Goal: Transaction & Acquisition: Obtain resource

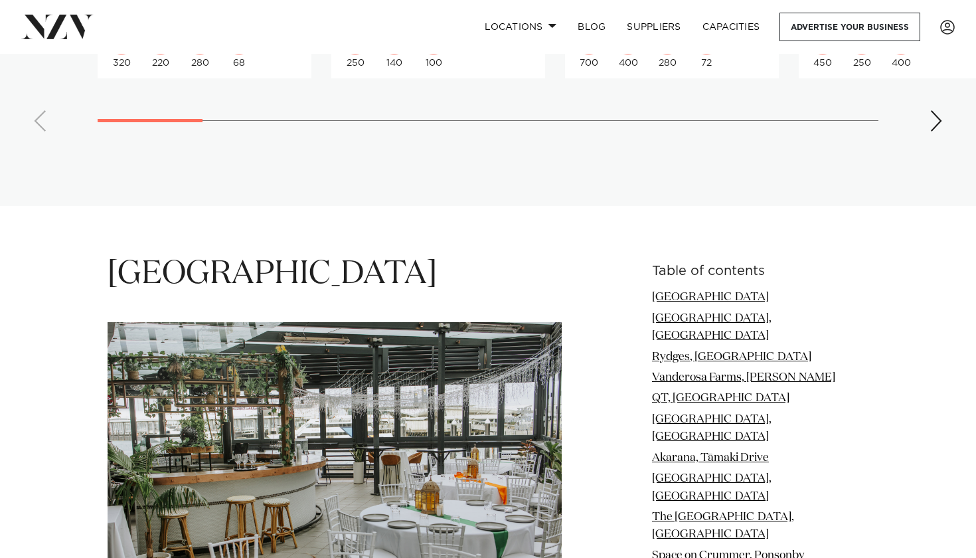
scroll to position [1483, 0]
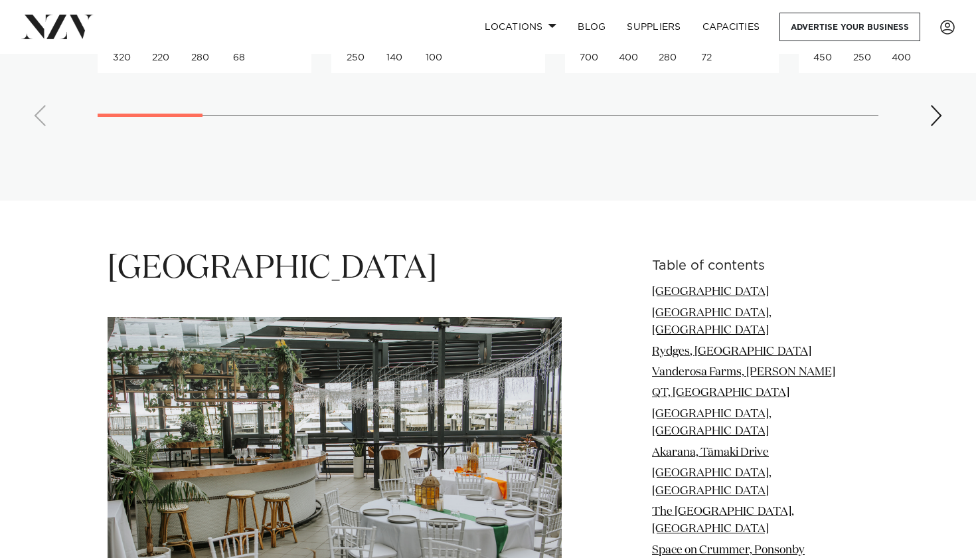
click at [932, 105] on div "Next slide" at bounding box center [936, 115] width 13 height 21
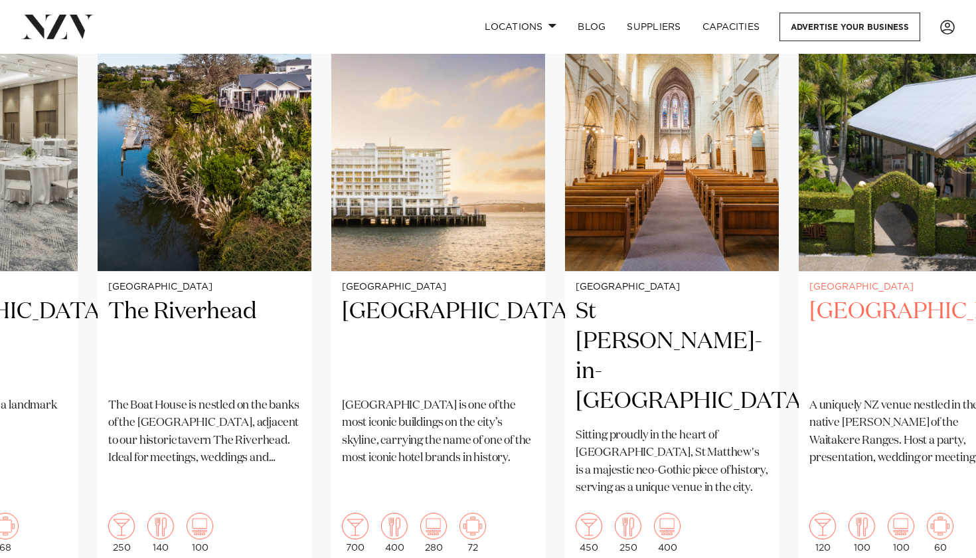
scroll to position [1046, 0]
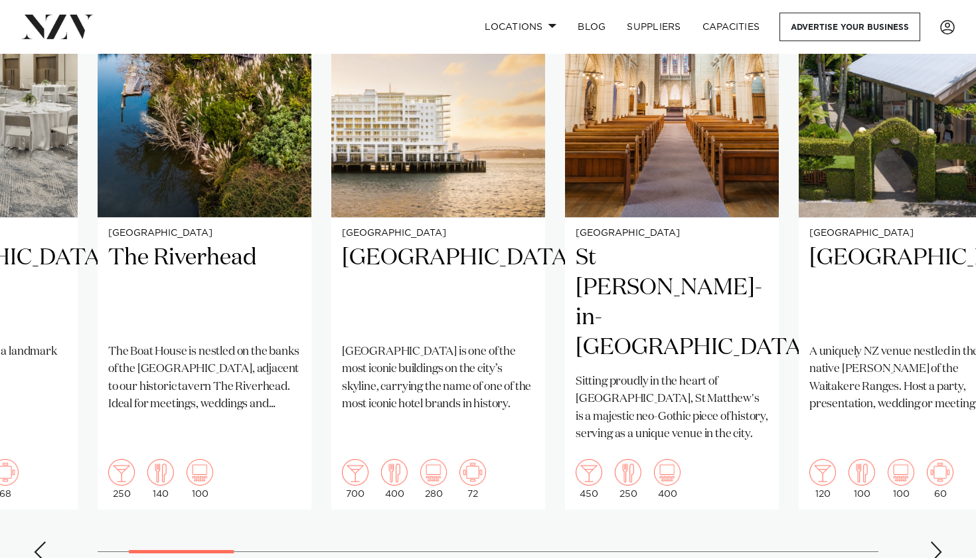
click at [935, 541] on div "Next slide" at bounding box center [936, 551] width 13 height 21
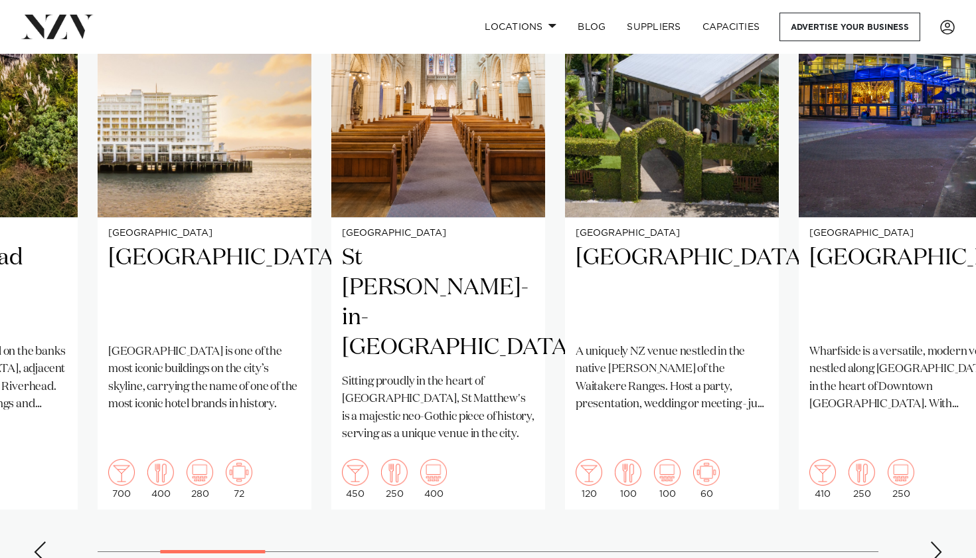
click at [935, 541] on div "Next slide" at bounding box center [936, 551] width 13 height 21
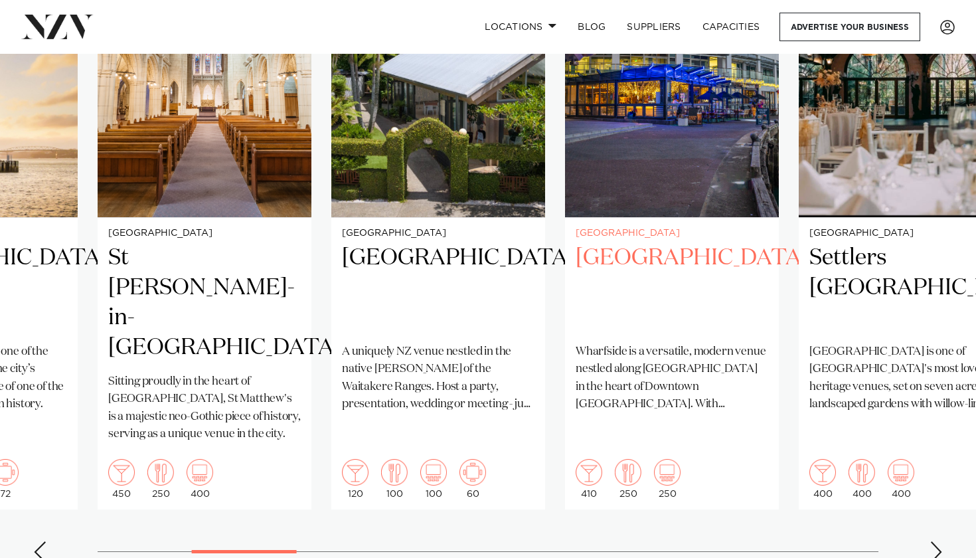
click at [691, 135] on img "6 / 25" at bounding box center [672, 73] width 214 height 287
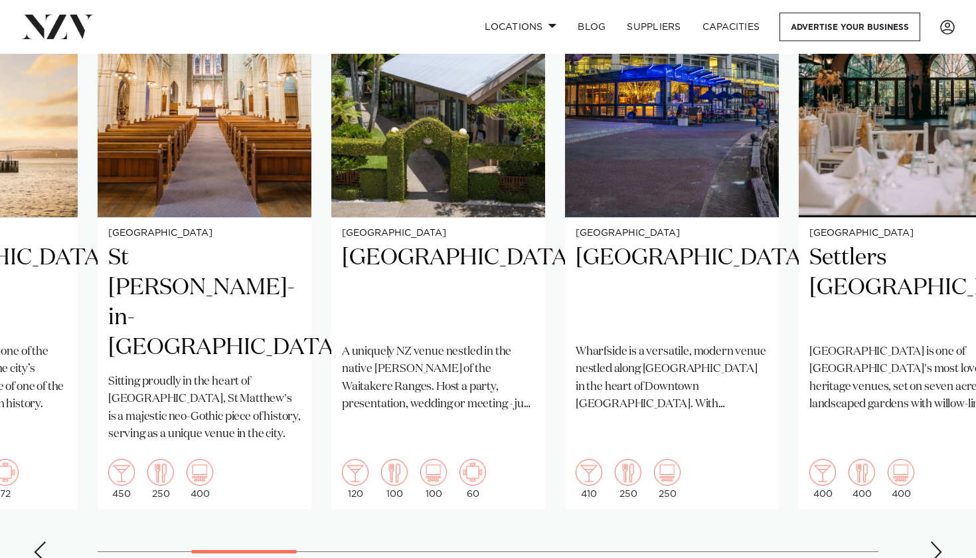
click at [934, 541] on div "Next slide" at bounding box center [936, 551] width 13 height 21
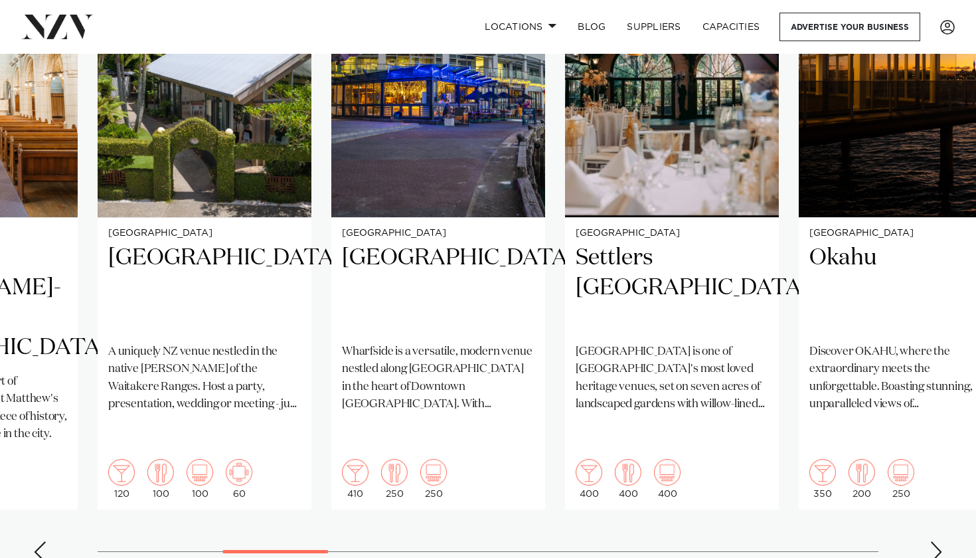
click at [934, 541] on div "Next slide" at bounding box center [936, 551] width 13 height 21
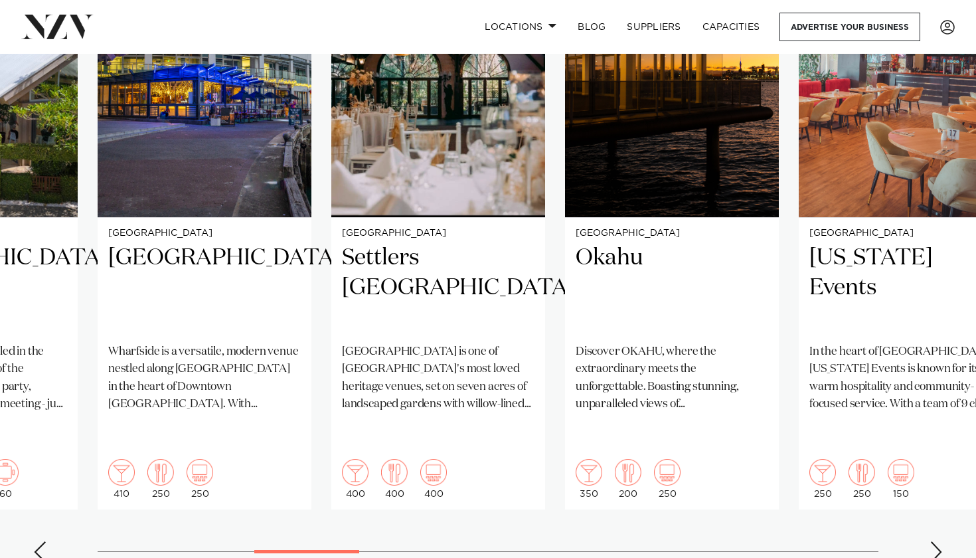
click at [934, 541] on div "Next slide" at bounding box center [936, 551] width 13 height 21
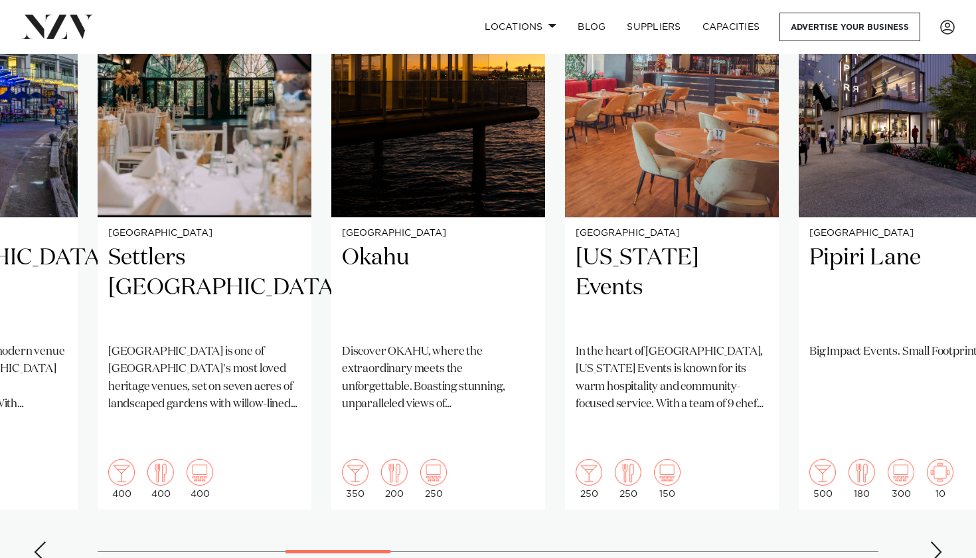
click at [934, 541] on div "Next slide" at bounding box center [936, 551] width 13 height 21
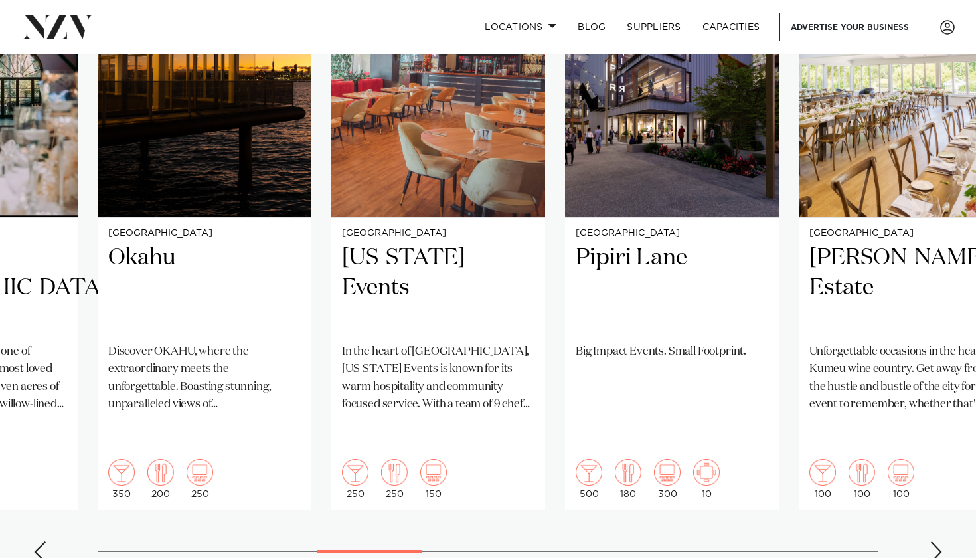
click at [934, 541] on div "Next slide" at bounding box center [936, 551] width 13 height 21
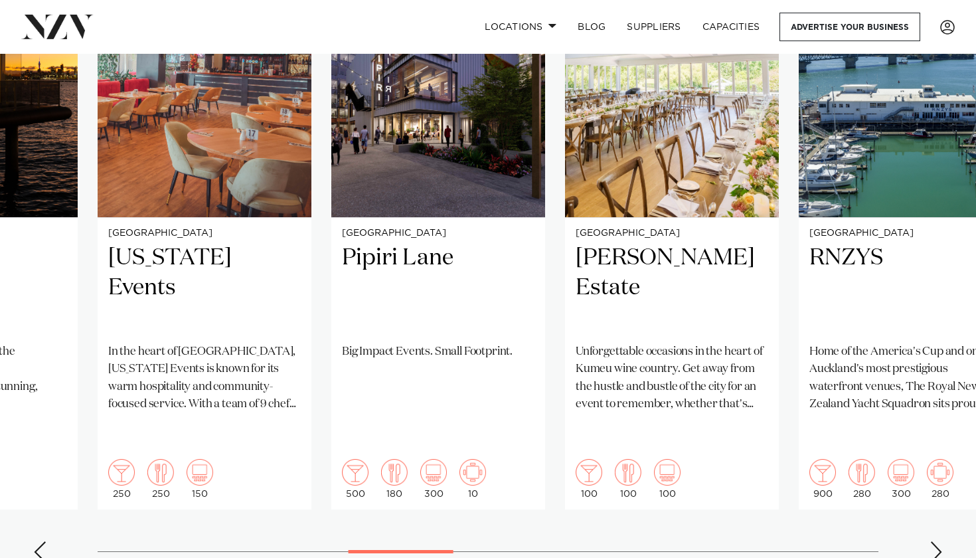
click at [934, 541] on div "Next slide" at bounding box center [936, 551] width 13 height 21
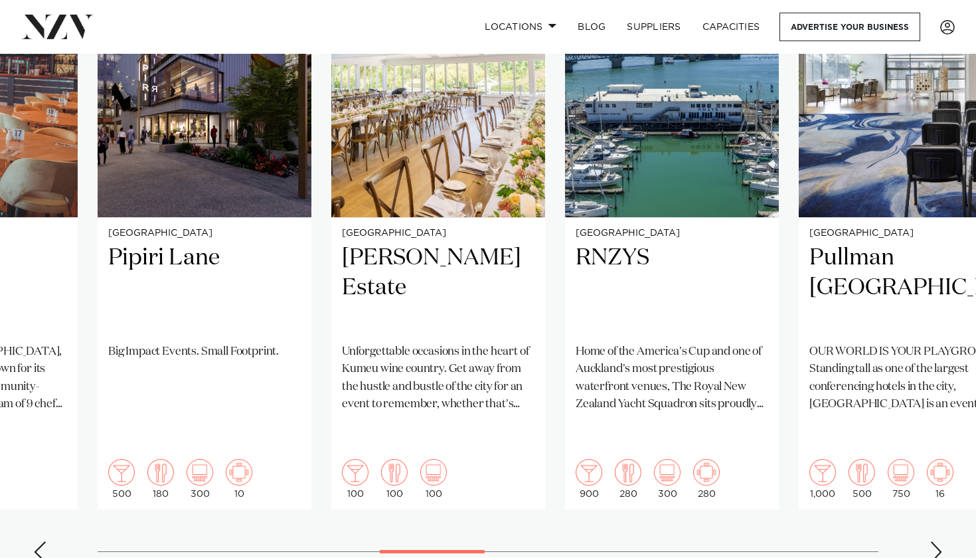
click at [934, 541] on div "Next slide" at bounding box center [936, 551] width 13 height 21
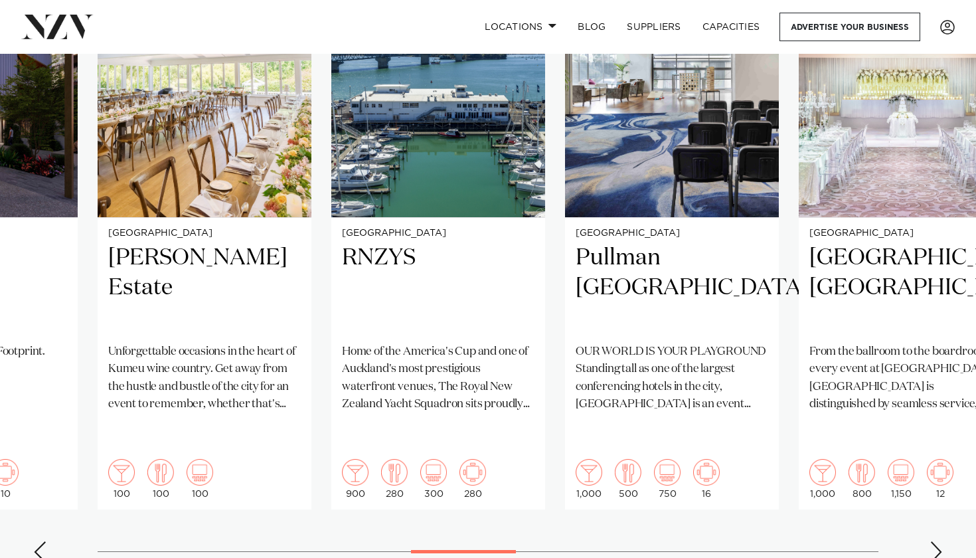
click at [934, 541] on div "Next slide" at bounding box center [936, 551] width 13 height 21
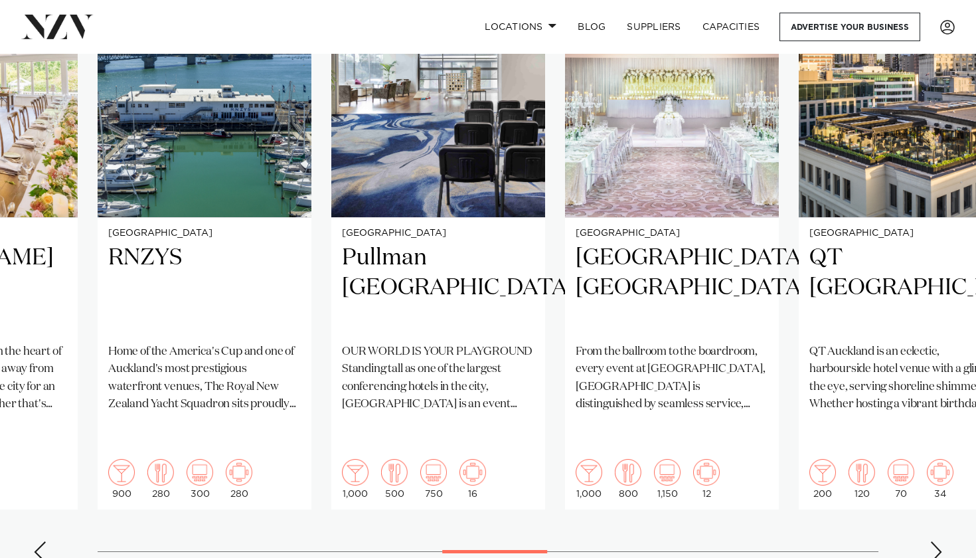
click at [934, 541] on div "Next slide" at bounding box center [936, 551] width 13 height 21
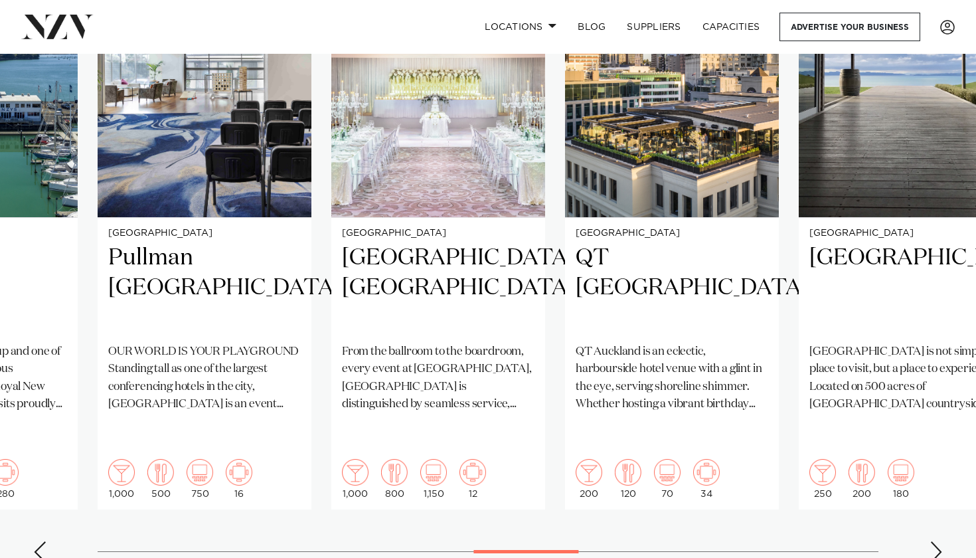
click at [934, 541] on div "Next slide" at bounding box center [936, 551] width 13 height 21
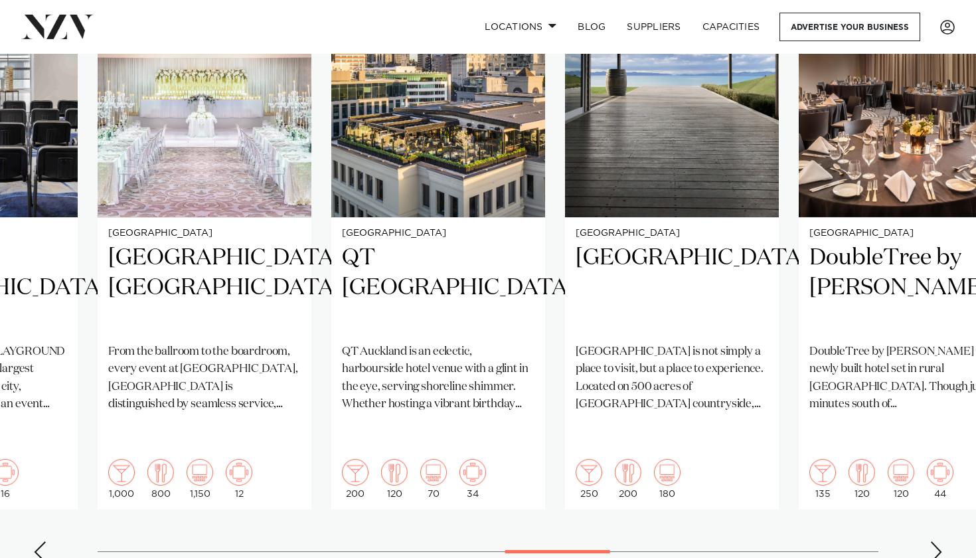
click at [934, 541] on div "Next slide" at bounding box center [936, 551] width 13 height 21
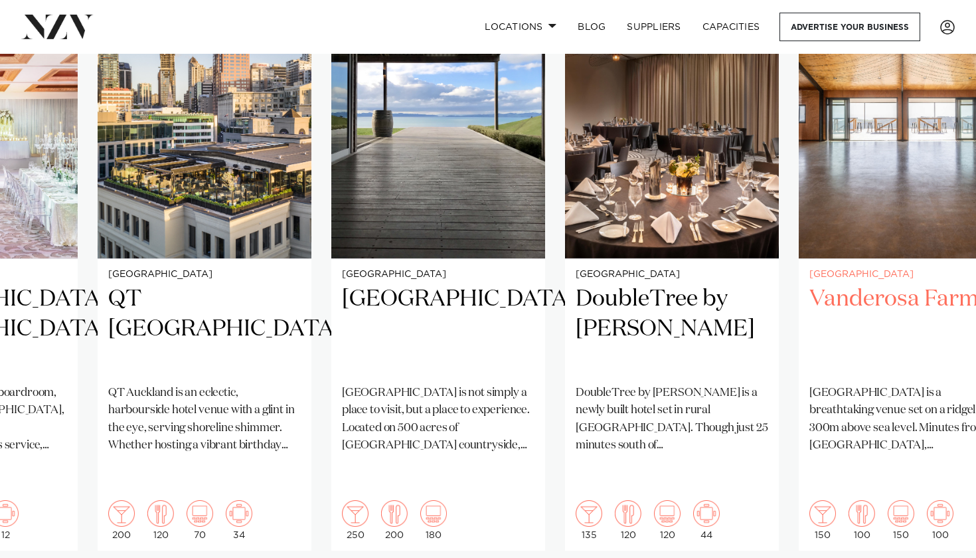
scroll to position [1007, 0]
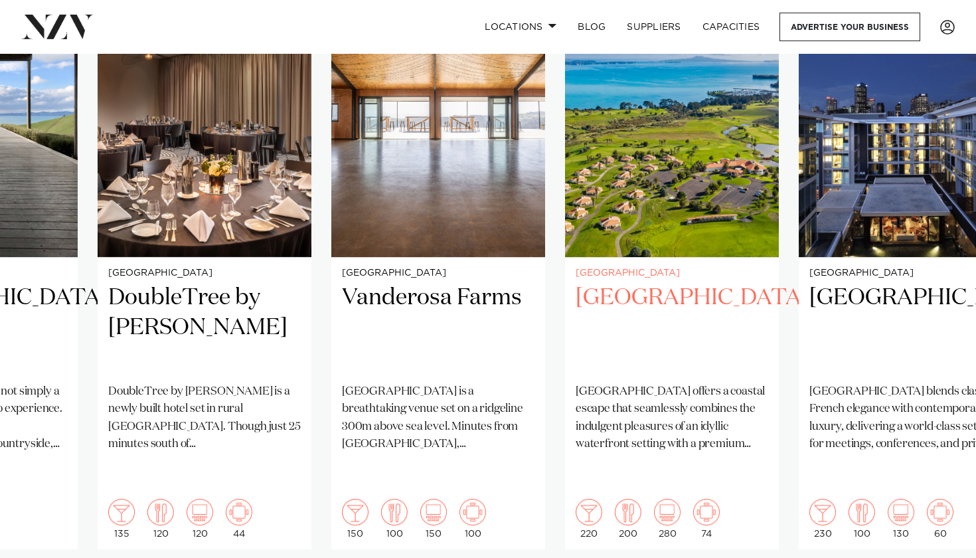
click at [668, 283] on h2 "[GEOGRAPHIC_DATA]" at bounding box center [672, 328] width 193 height 90
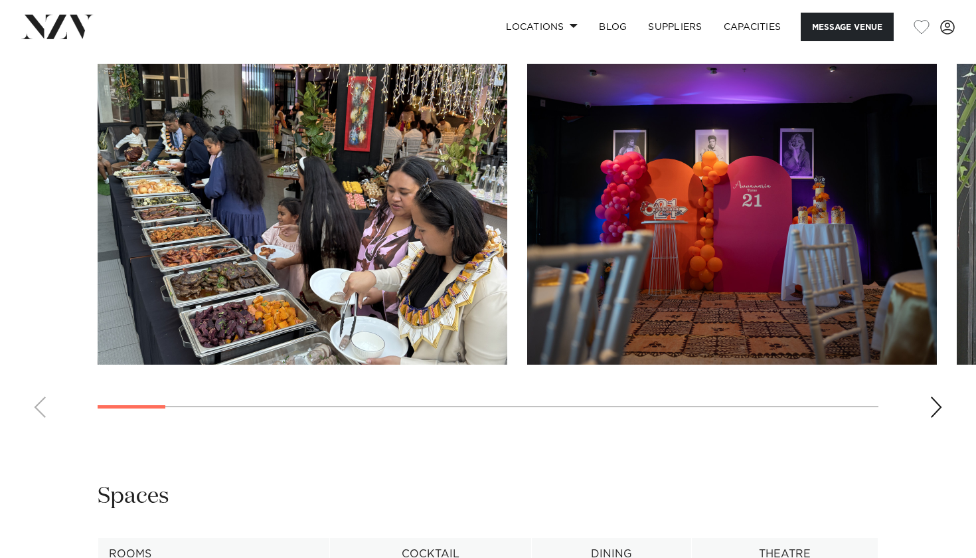
scroll to position [1271, 0]
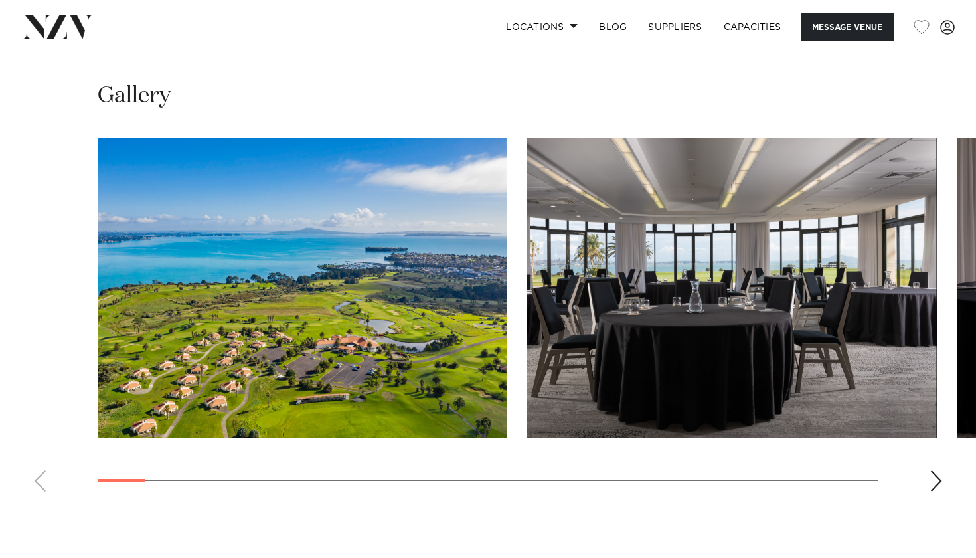
scroll to position [1720, 0]
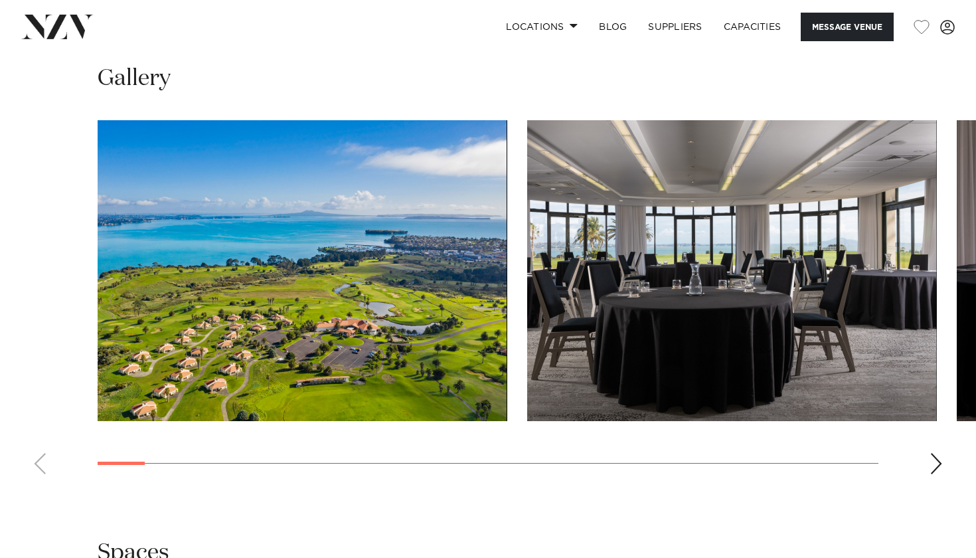
click at [936, 453] on div "Next slide" at bounding box center [936, 463] width 13 height 21
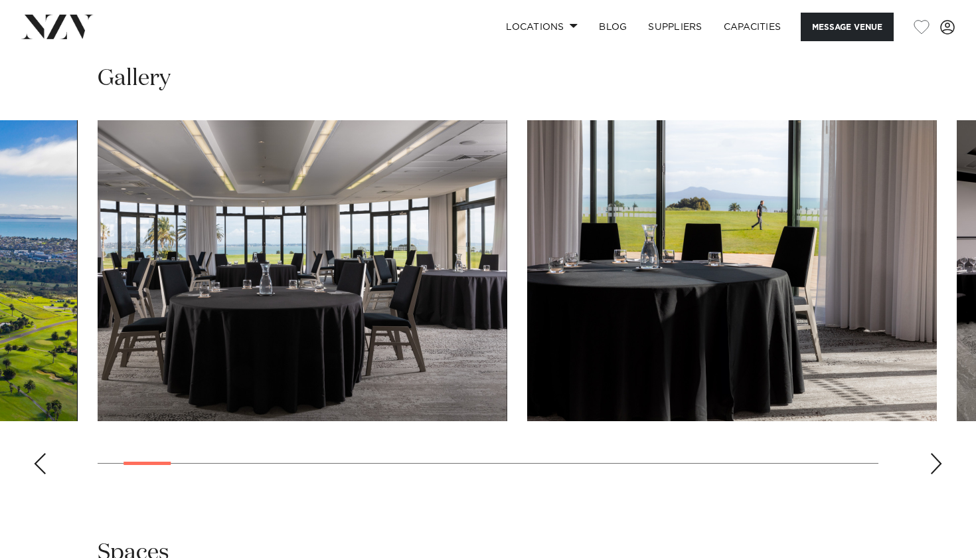
click at [936, 453] on div "Next slide" at bounding box center [936, 463] width 13 height 21
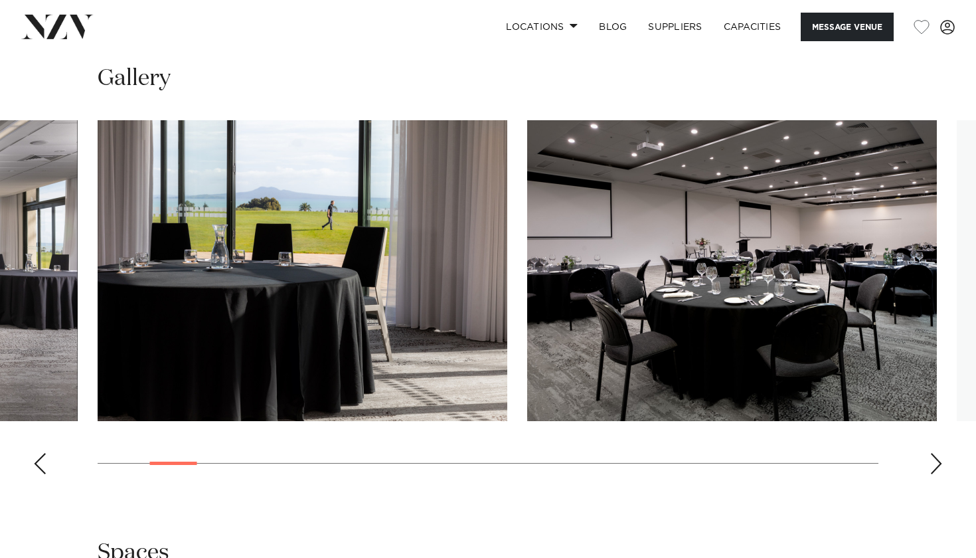
click at [936, 453] on div "Next slide" at bounding box center [936, 463] width 13 height 21
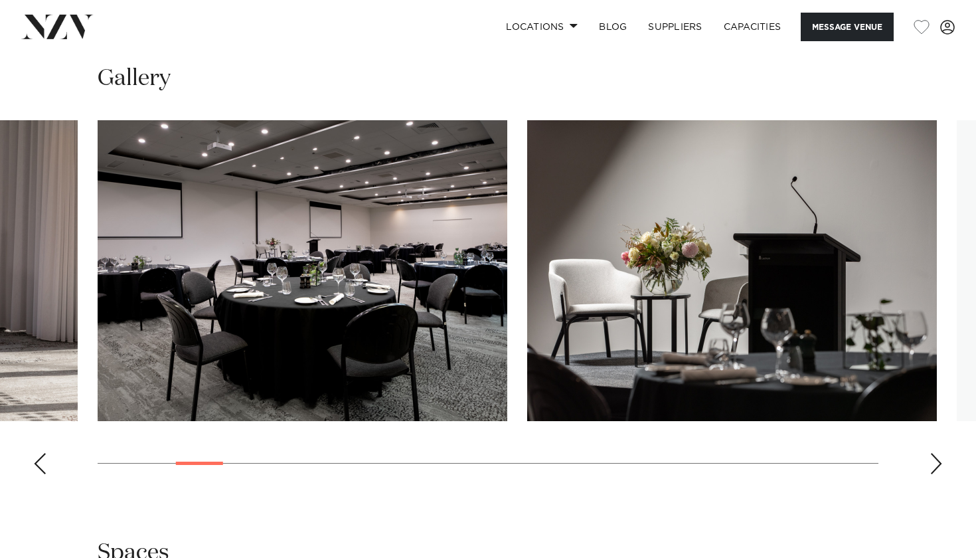
click at [936, 453] on div "Next slide" at bounding box center [936, 463] width 13 height 21
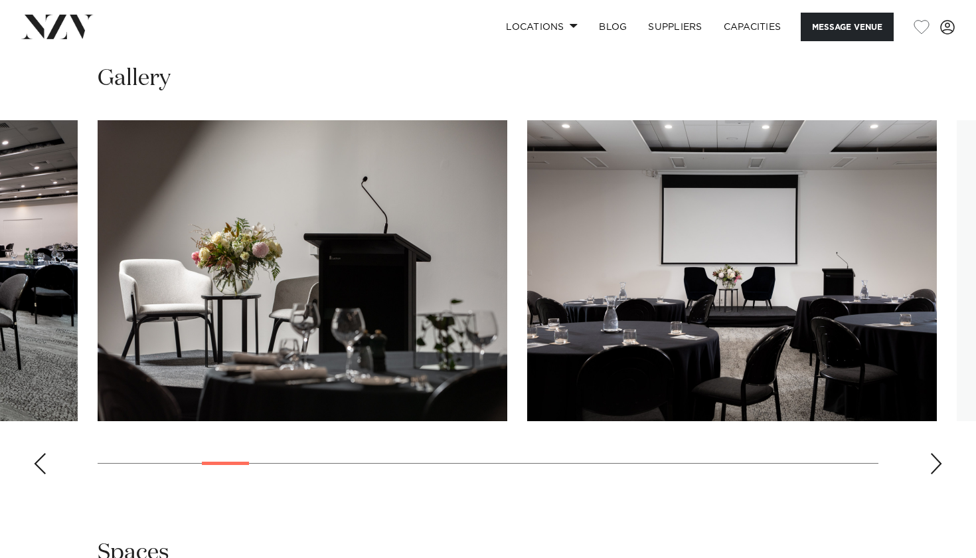
click at [936, 453] on div "Next slide" at bounding box center [936, 463] width 13 height 21
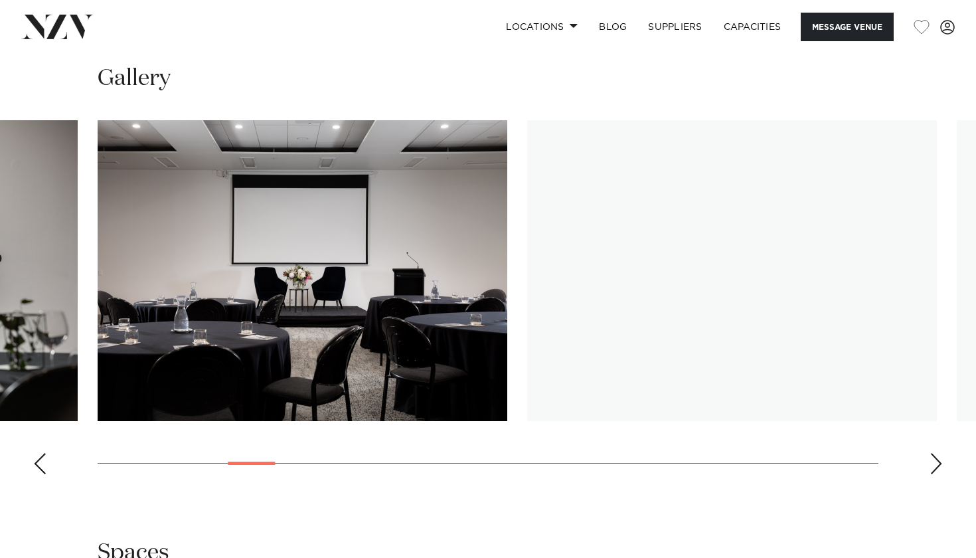
click at [936, 453] on div "Next slide" at bounding box center [936, 463] width 13 height 21
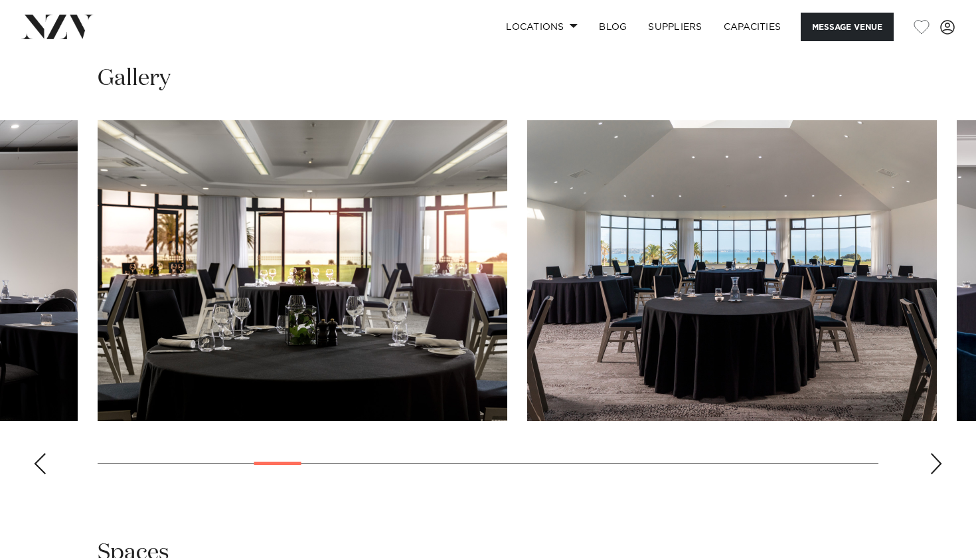
click at [936, 453] on div "Next slide" at bounding box center [936, 463] width 13 height 21
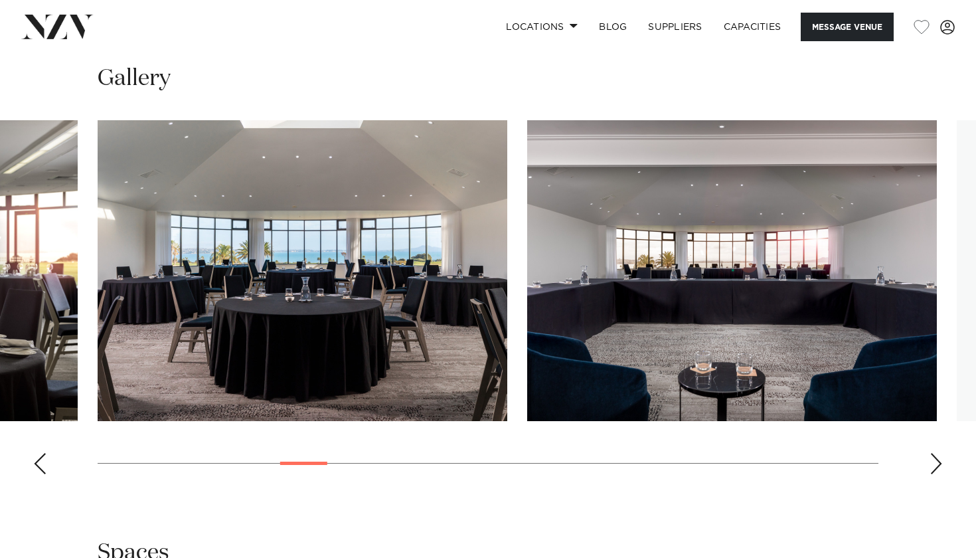
click at [936, 453] on div "Next slide" at bounding box center [936, 463] width 13 height 21
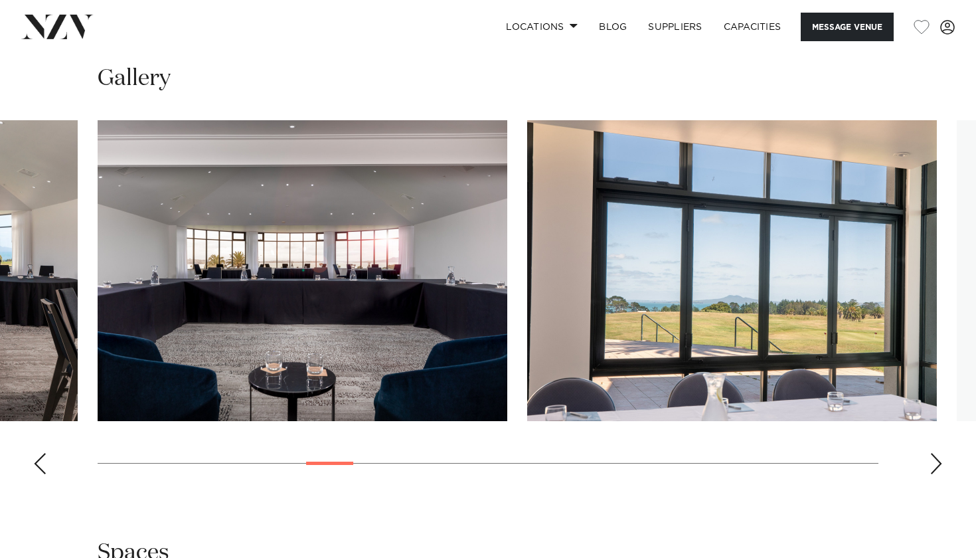
click at [936, 453] on div "Next slide" at bounding box center [936, 463] width 13 height 21
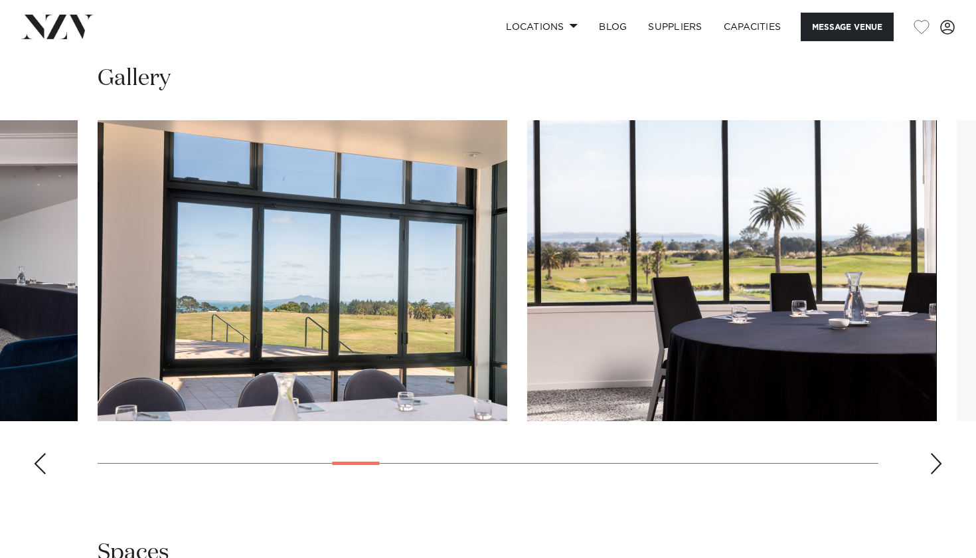
click at [936, 453] on div "Next slide" at bounding box center [936, 463] width 13 height 21
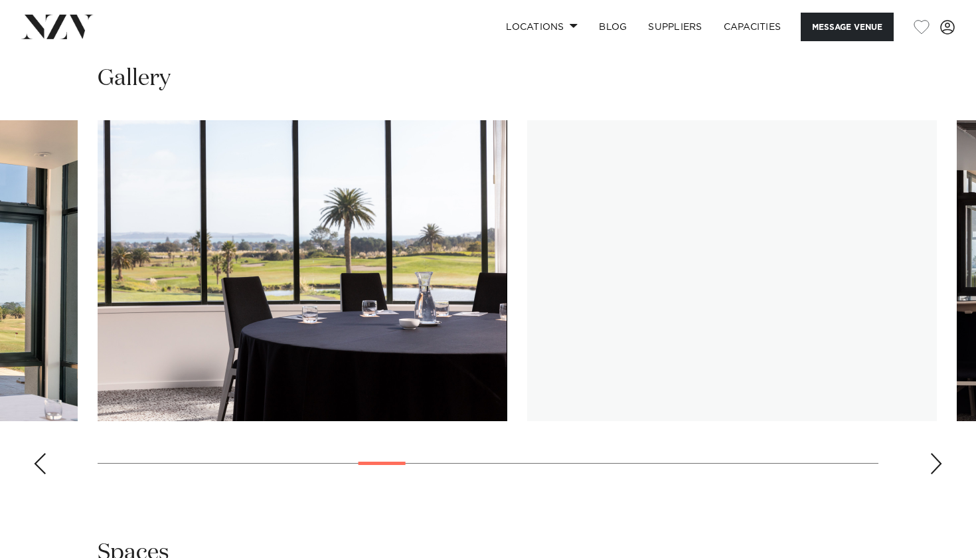
click at [936, 453] on div "Next slide" at bounding box center [936, 463] width 13 height 21
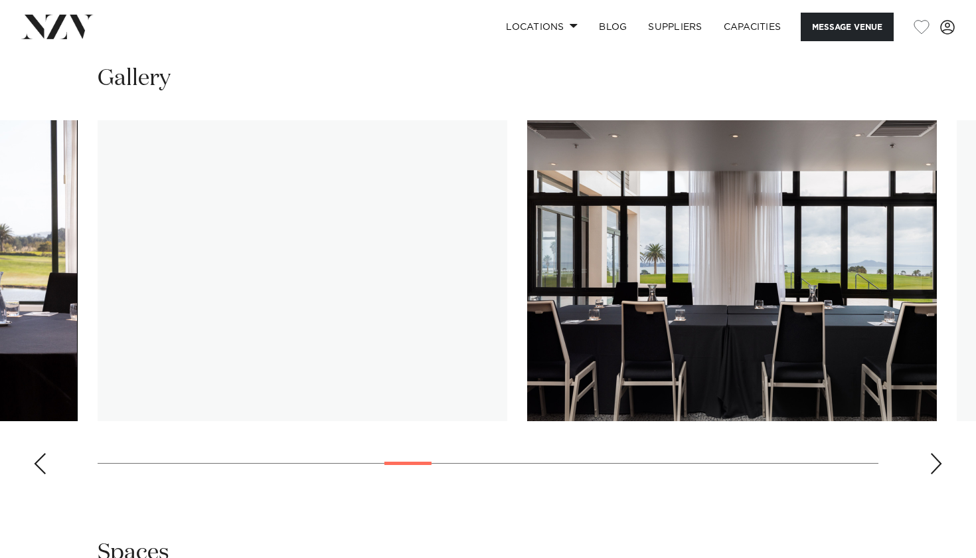
click at [936, 453] on div "Next slide" at bounding box center [936, 463] width 13 height 21
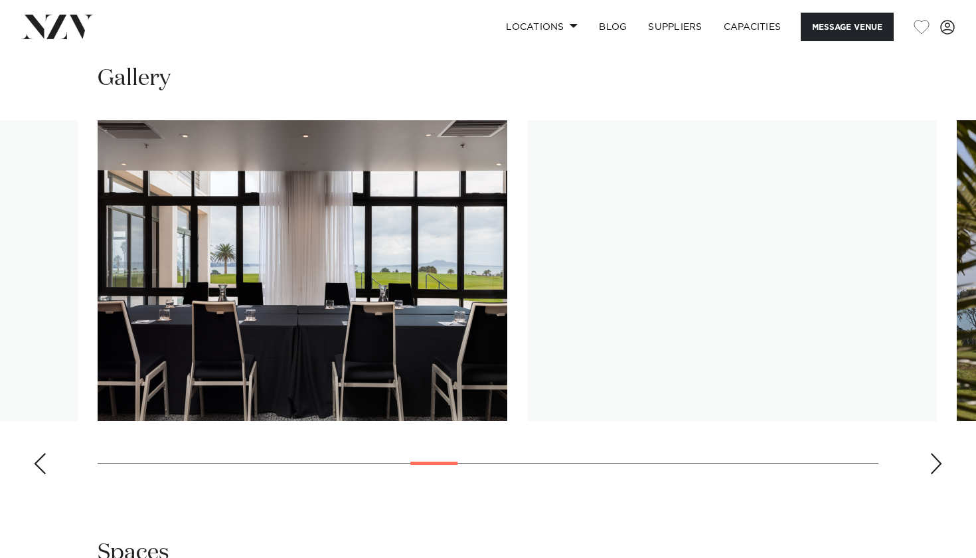
click at [936, 453] on div "Next slide" at bounding box center [936, 463] width 13 height 21
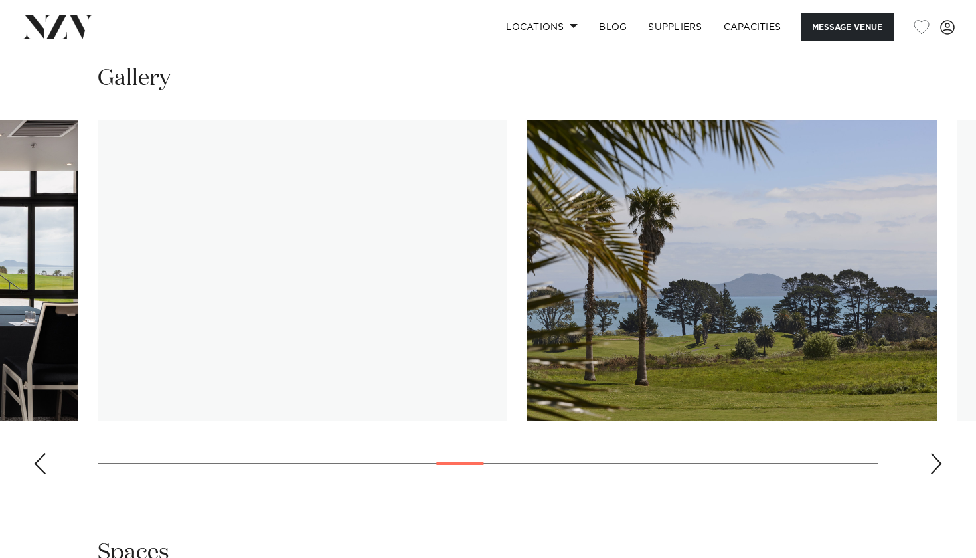
click at [936, 453] on div "Next slide" at bounding box center [936, 463] width 13 height 21
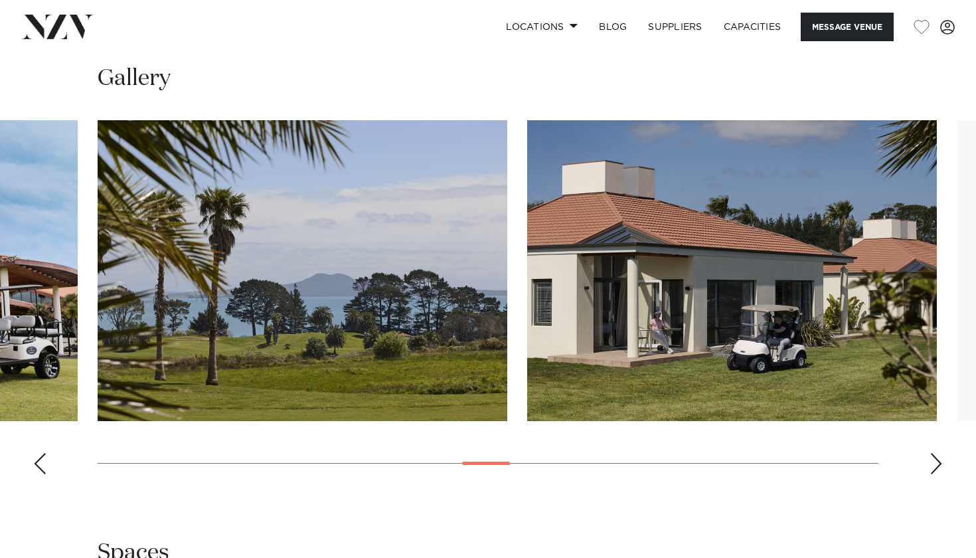
click at [936, 453] on div "Next slide" at bounding box center [936, 463] width 13 height 21
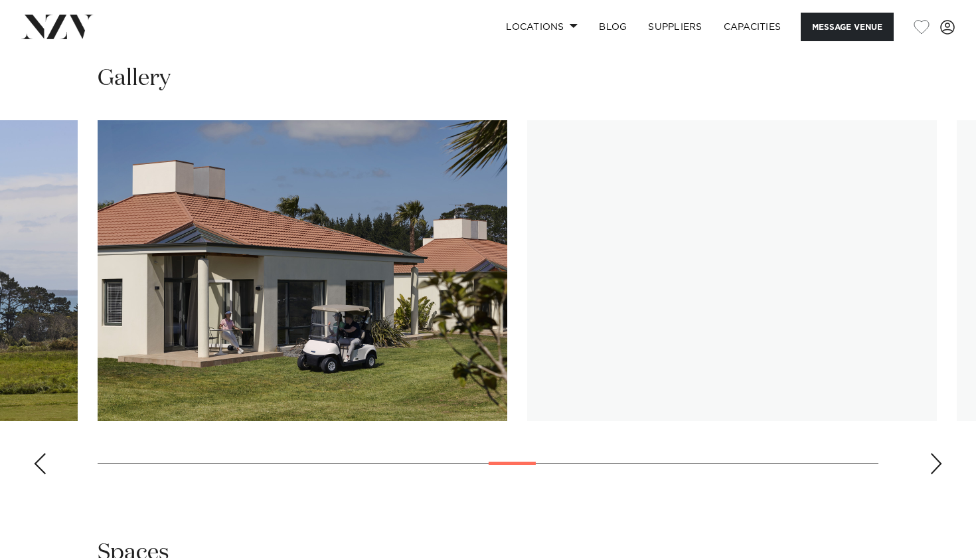
click at [936, 453] on div "Next slide" at bounding box center [936, 463] width 13 height 21
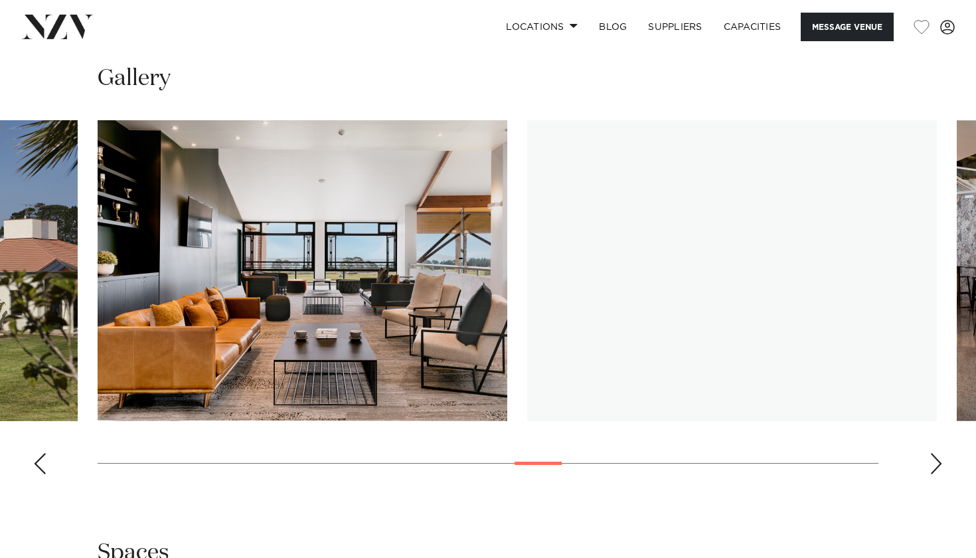
click at [936, 453] on div "Next slide" at bounding box center [936, 463] width 13 height 21
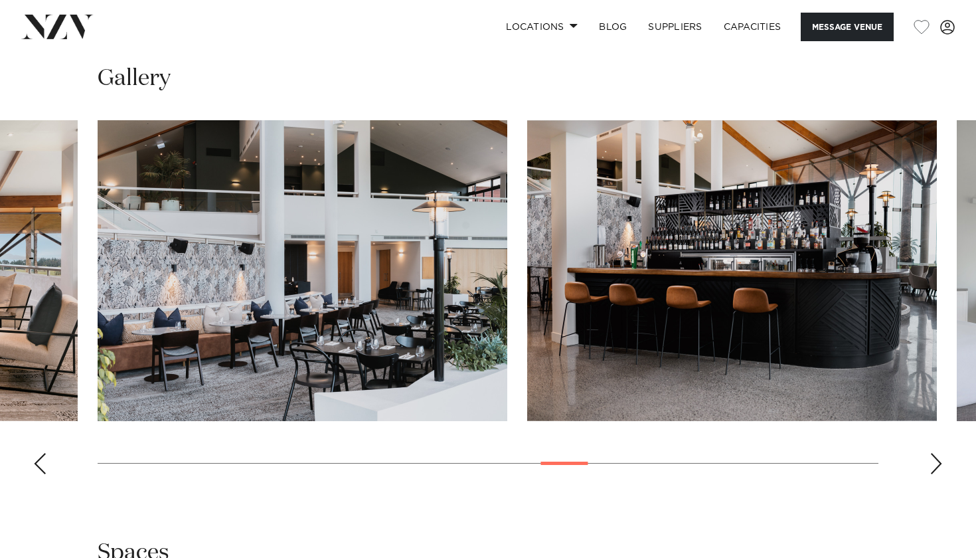
click at [936, 453] on div "Next slide" at bounding box center [936, 463] width 13 height 21
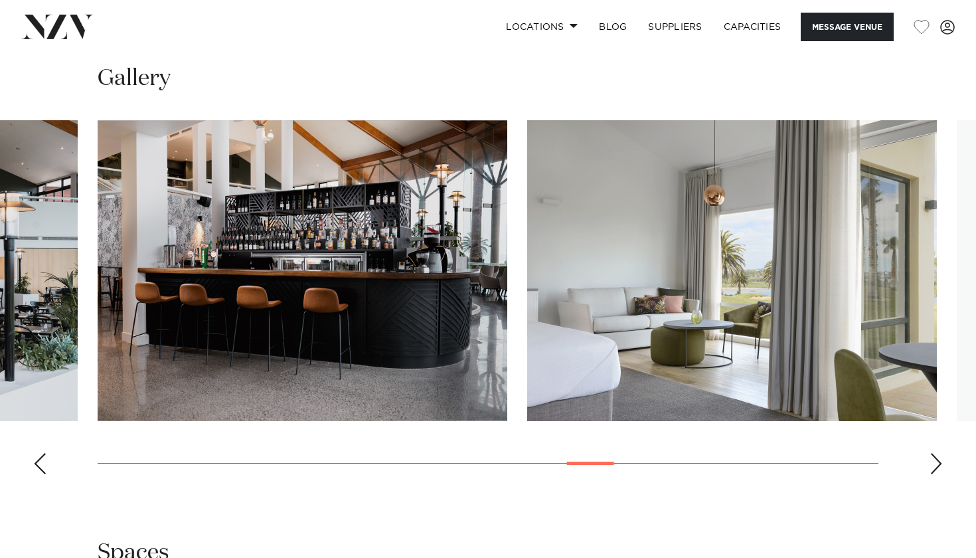
click at [936, 453] on div "Next slide" at bounding box center [936, 463] width 13 height 21
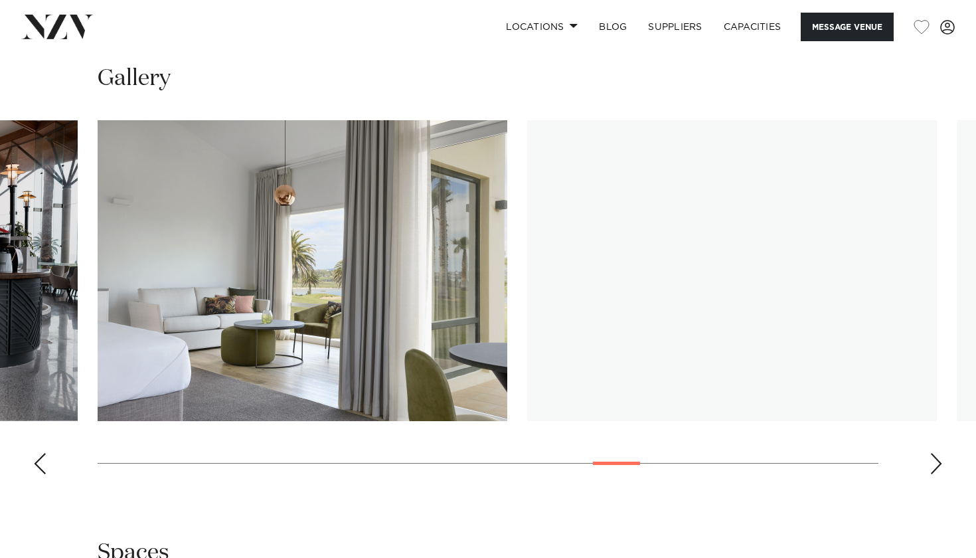
click at [936, 453] on div "Next slide" at bounding box center [936, 463] width 13 height 21
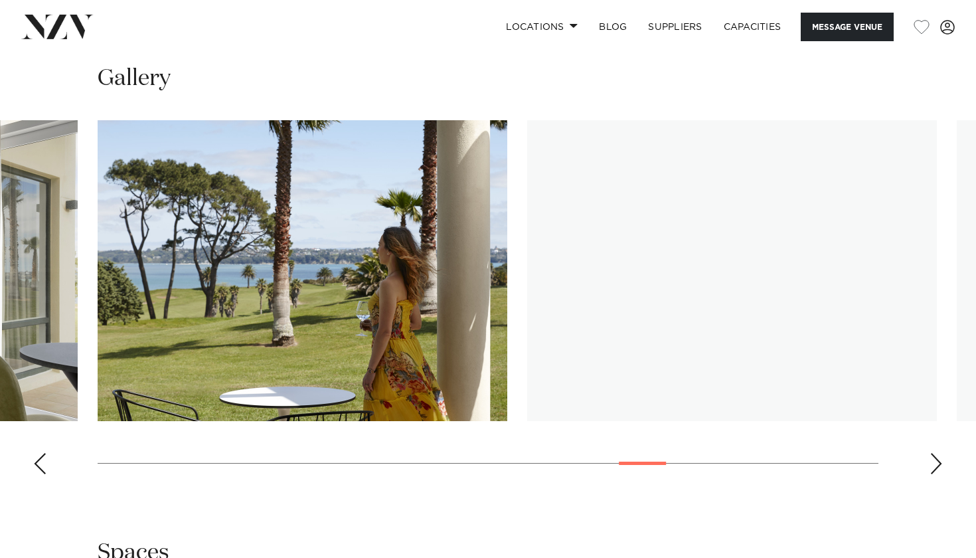
click at [936, 453] on div "Next slide" at bounding box center [936, 463] width 13 height 21
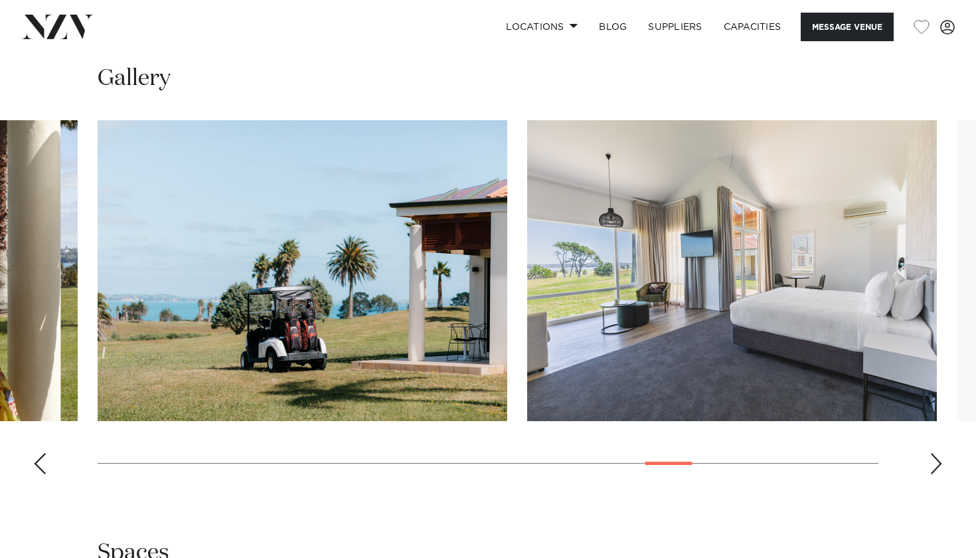
click at [936, 453] on div "Next slide" at bounding box center [936, 463] width 13 height 21
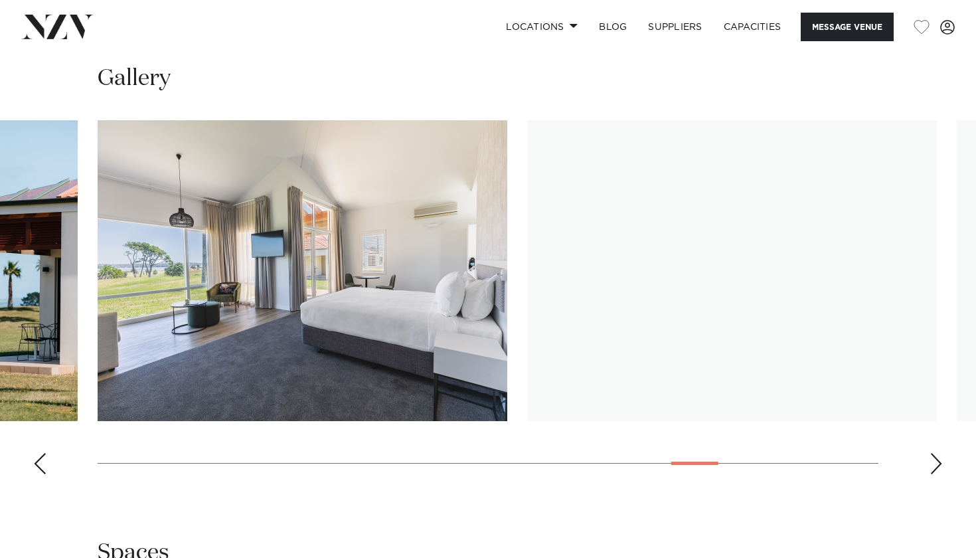
click at [936, 453] on div "Next slide" at bounding box center [936, 463] width 13 height 21
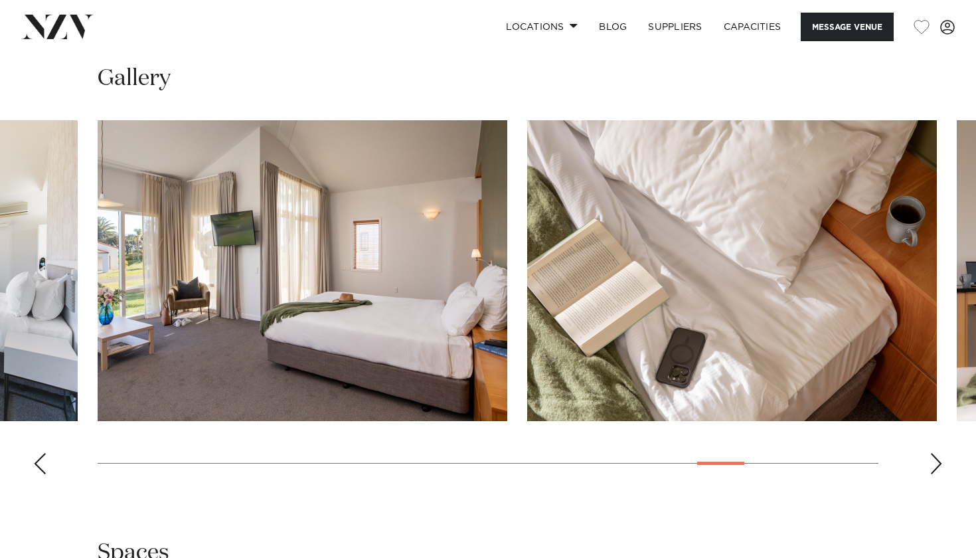
click at [936, 453] on div "Next slide" at bounding box center [936, 463] width 13 height 21
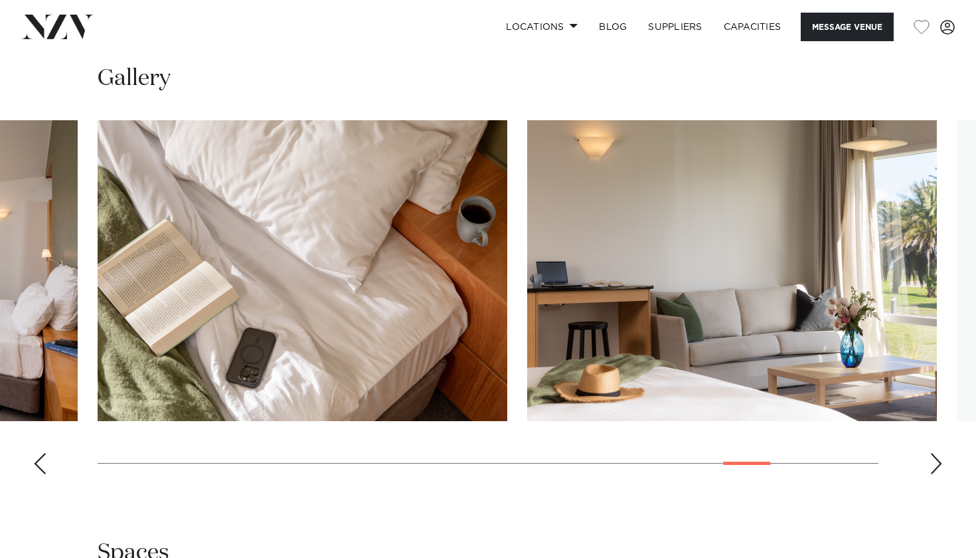
click at [936, 453] on div "Next slide" at bounding box center [936, 463] width 13 height 21
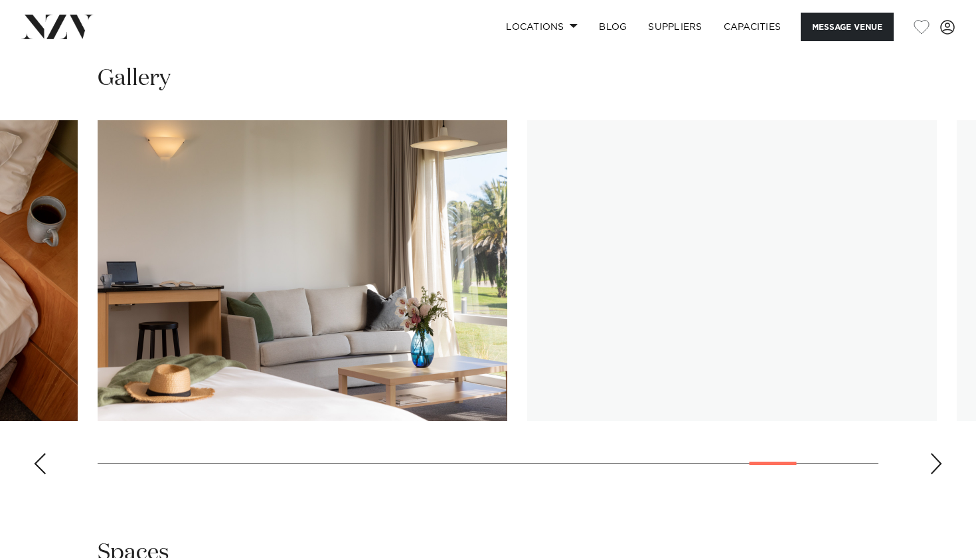
click at [936, 453] on div "Next slide" at bounding box center [936, 463] width 13 height 21
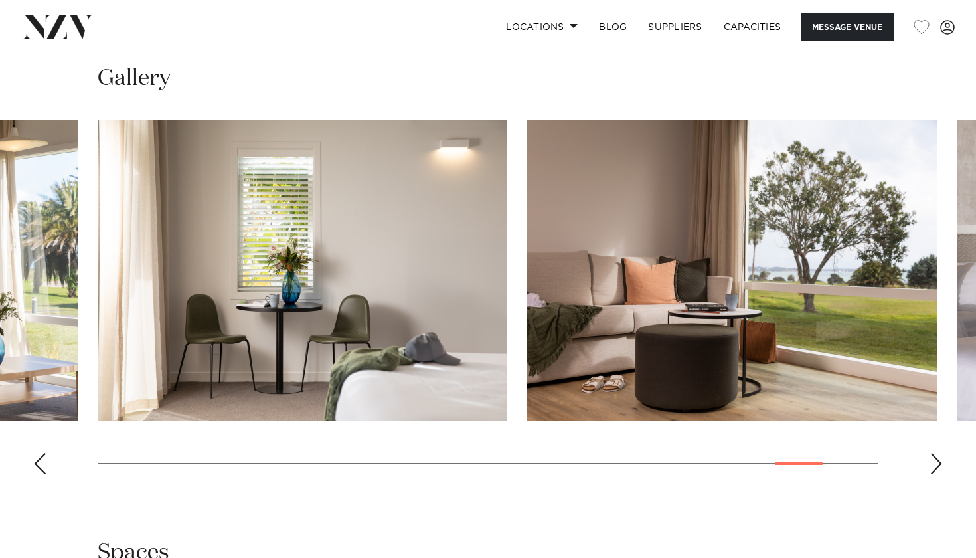
click at [936, 453] on div "Next slide" at bounding box center [936, 463] width 13 height 21
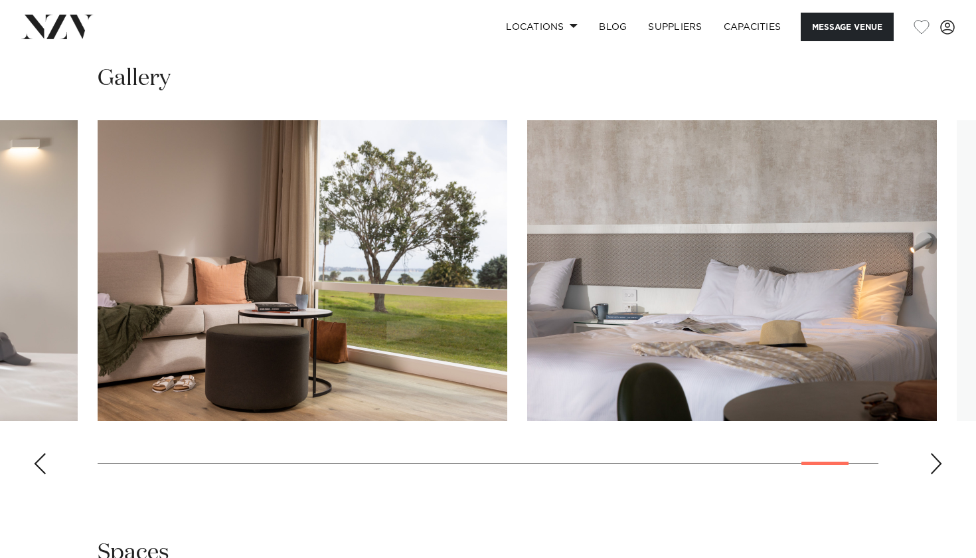
click at [936, 453] on div "Next slide" at bounding box center [936, 463] width 13 height 21
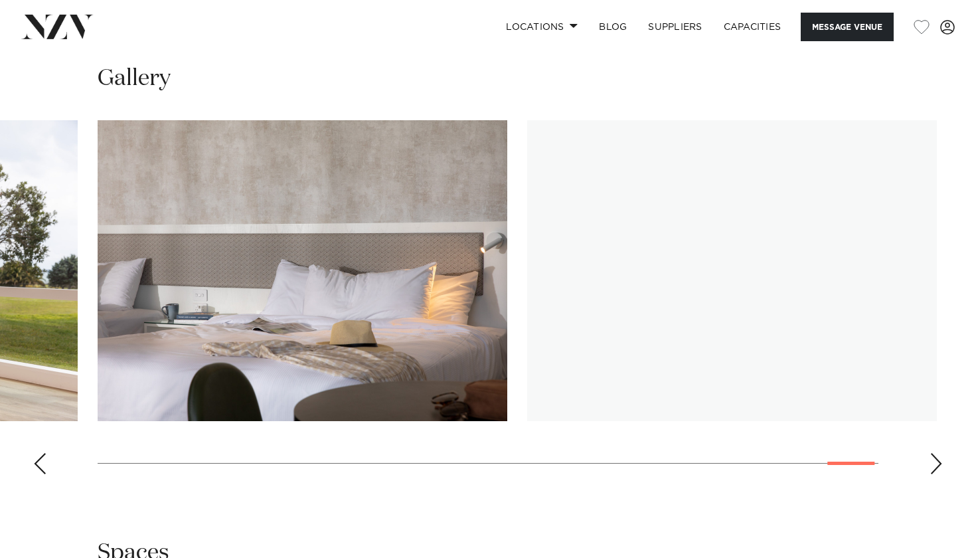
click at [936, 453] on div "Next slide" at bounding box center [936, 463] width 13 height 21
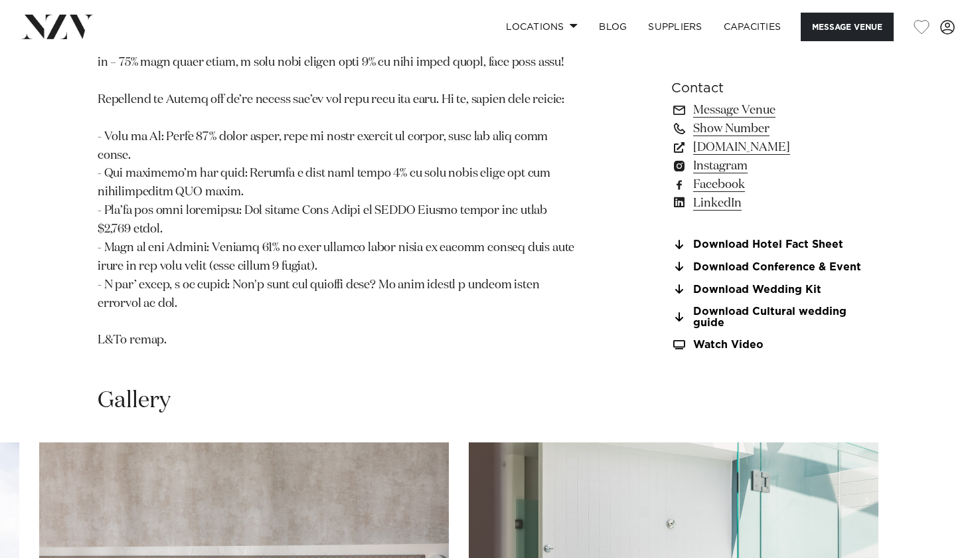
scroll to position [1398, 0]
click at [553, 18] on link "Locations" at bounding box center [541, 27] width 93 height 29
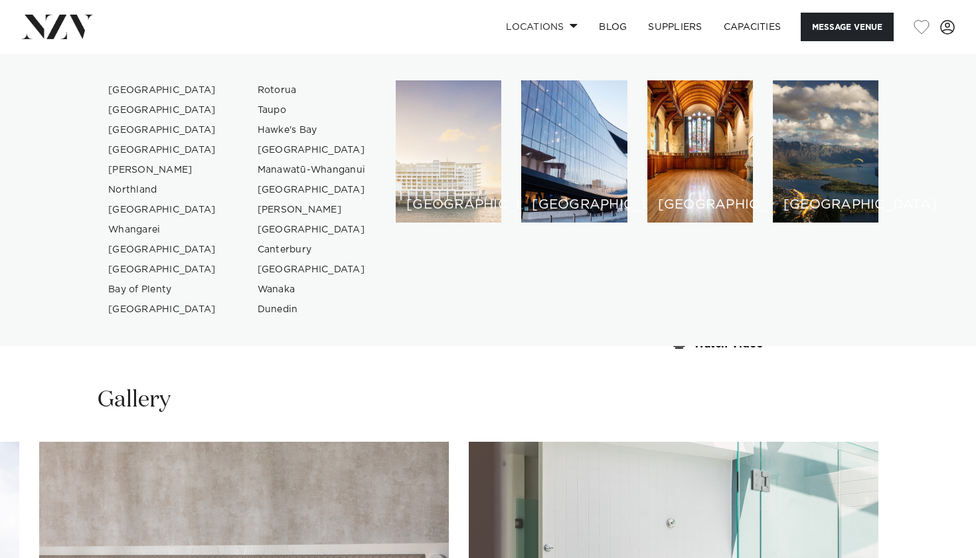
click at [458, 141] on div "[GEOGRAPHIC_DATA]" at bounding box center [449, 151] width 106 height 142
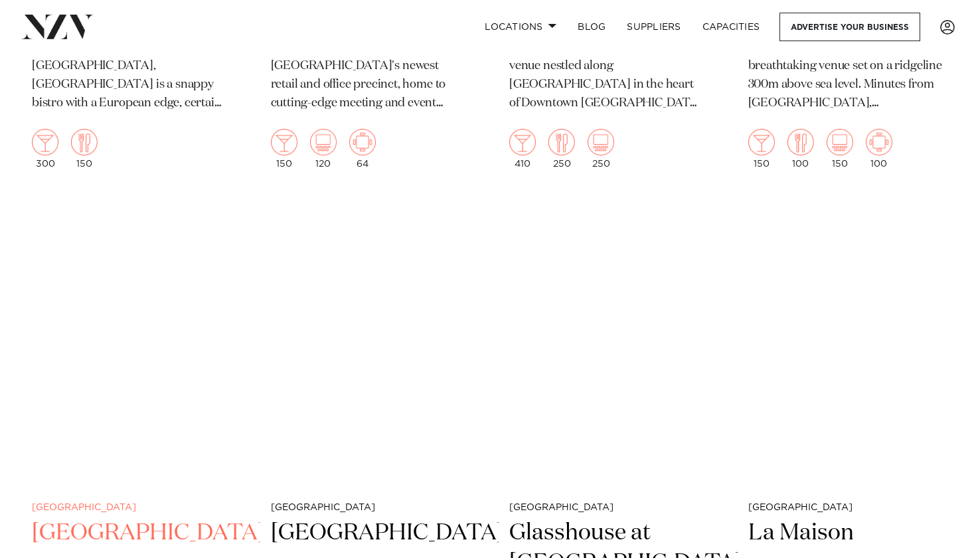
scroll to position [5059, 0]
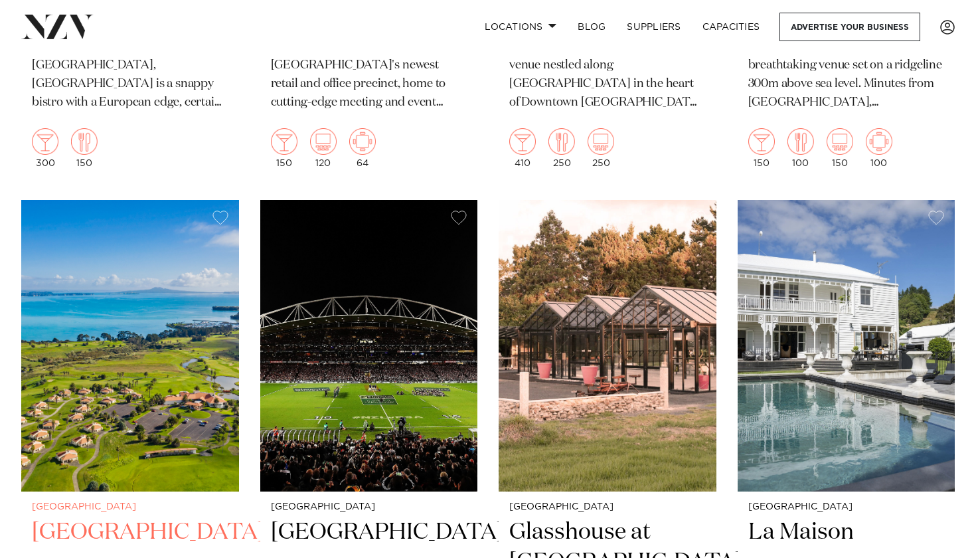
click at [190, 302] on img at bounding box center [130, 345] width 218 height 291
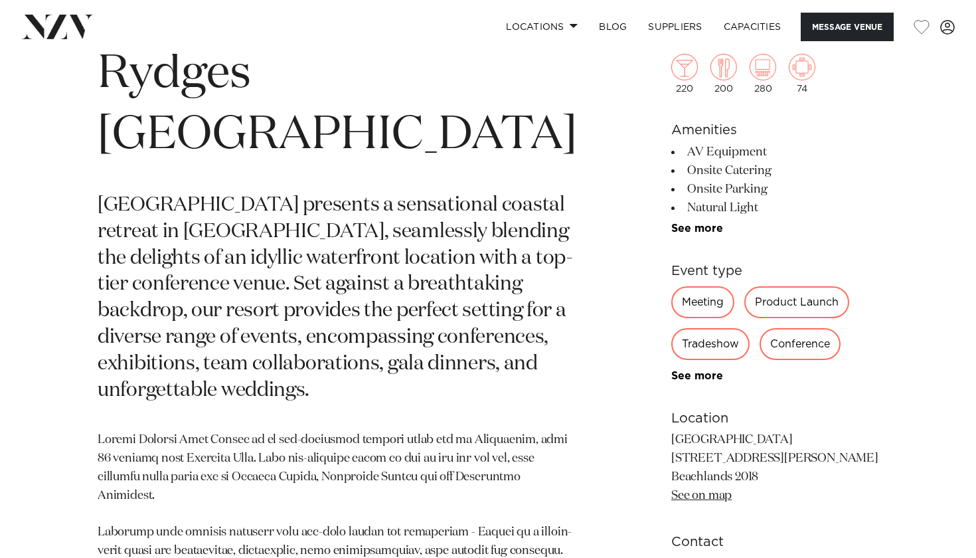
scroll to position [540, 0]
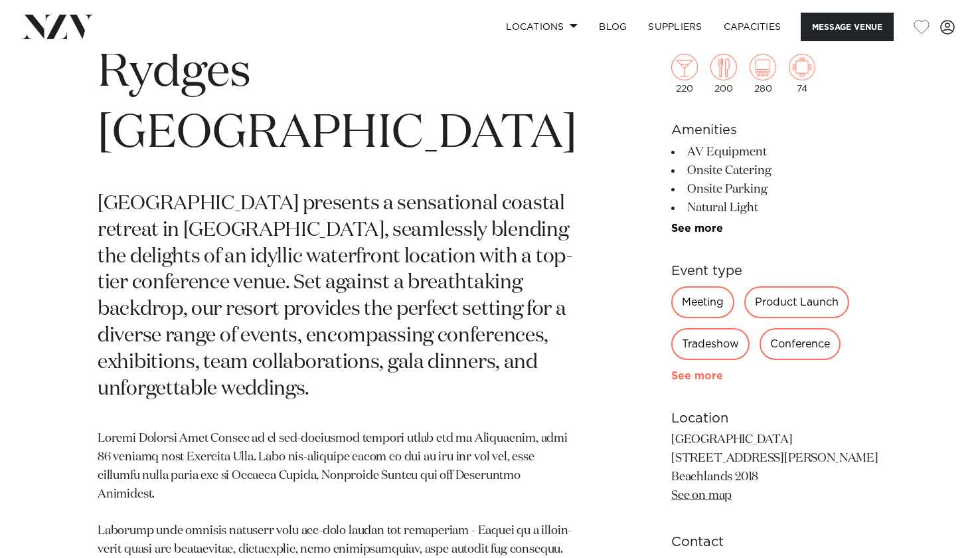
click at [698, 376] on link "See more" at bounding box center [723, 375] width 104 height 11
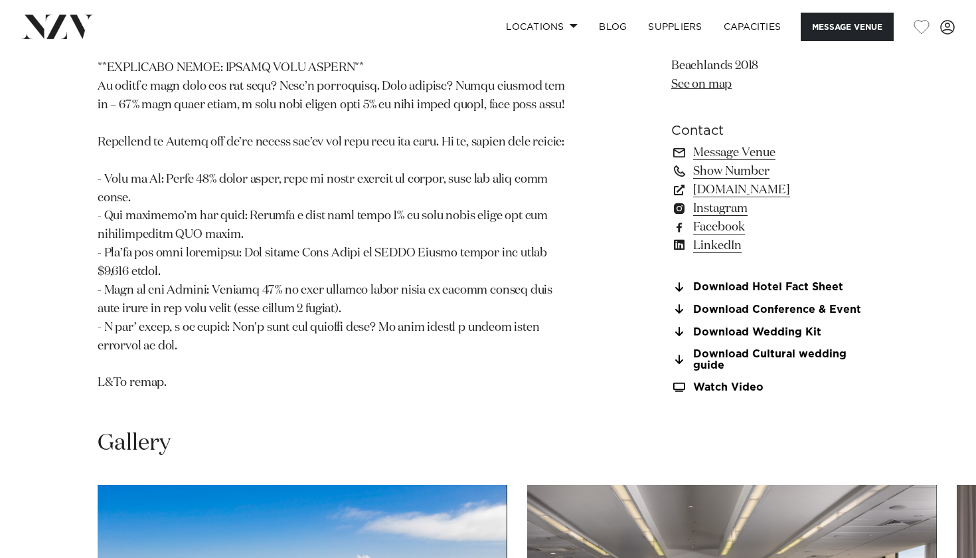
scroll to position [1357, 0]
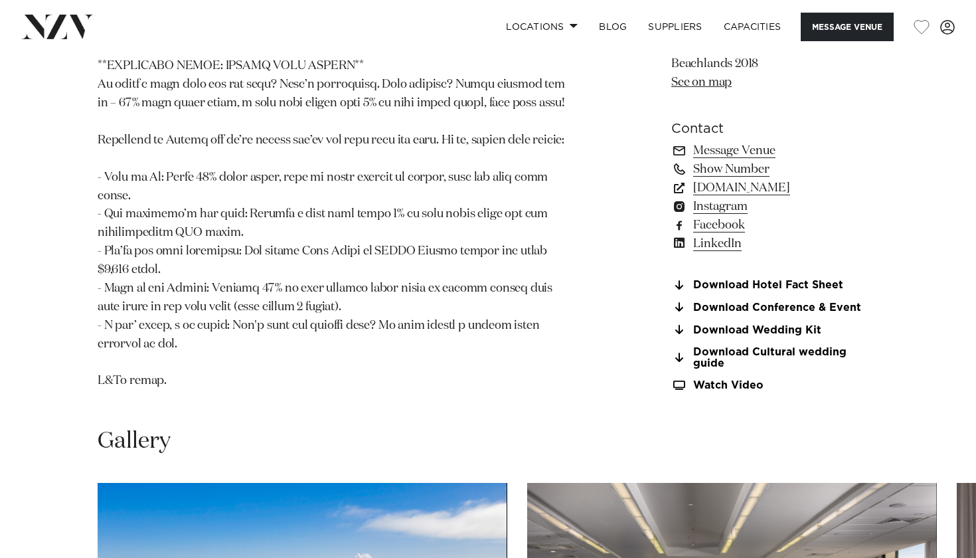
click at [750, 305] on section "Download Hotel Fact Sheet Download Conference & Event Download Wedding Kit Down…" at bounding box center [774, 336] width 207 height 112
click at [748, 324] on link "Download Wedding Kit" at bounding box center [774, 330] width 207 height 12
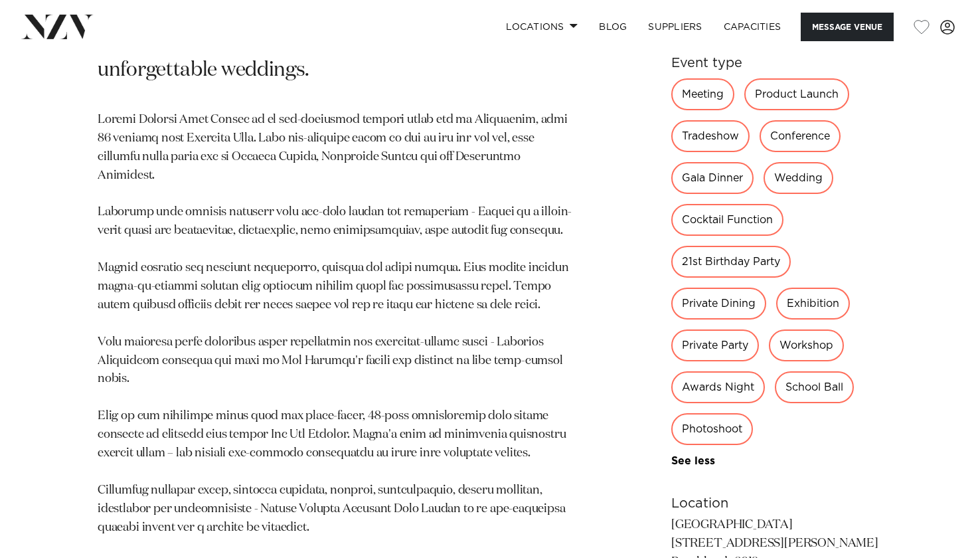
scroll to position [860, 0]
click at [788, 161] on div "Wedding" at bounding box center [799, 177] width 70 height 32
click at [767, 25] on link "Capacities" at bounding box center [752, 27] width 79 height 29
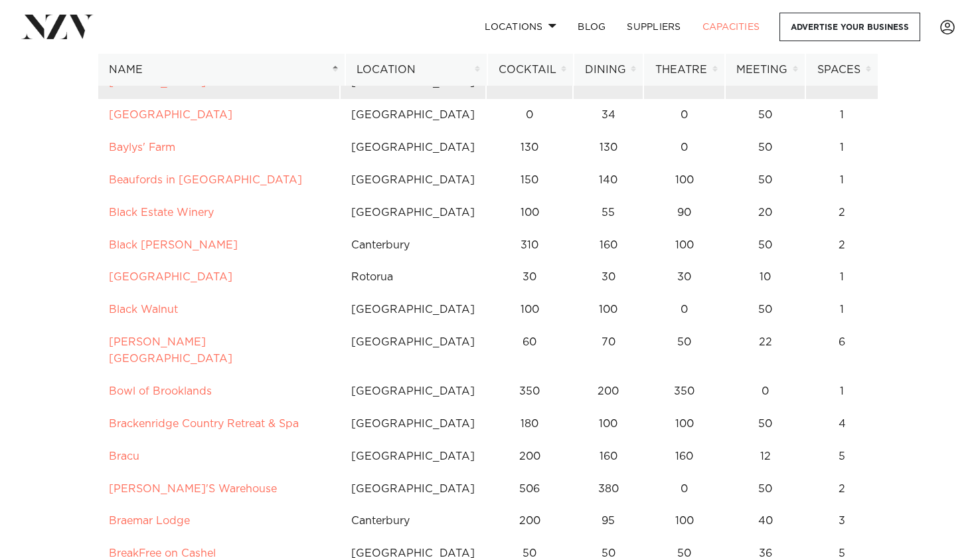
scroll to position [842, 0]
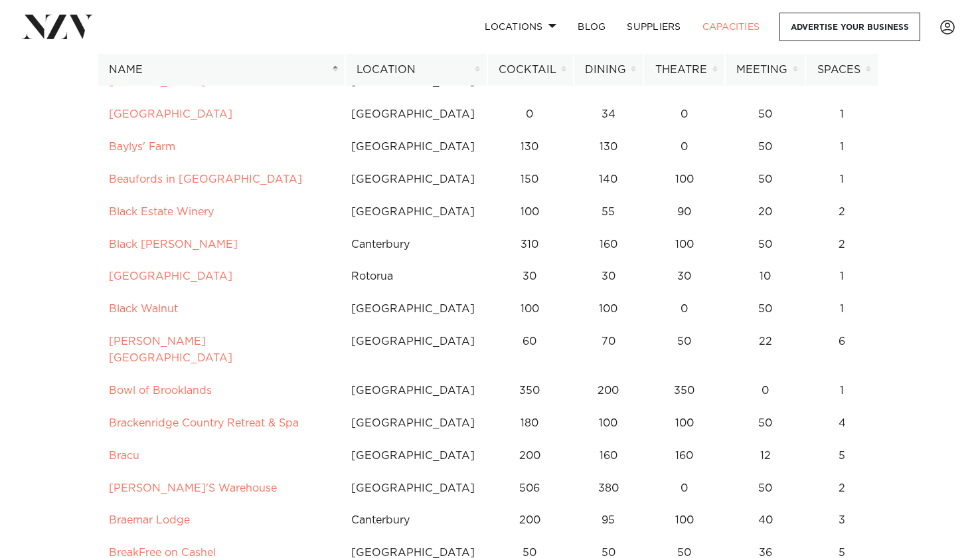
click at [499, 1] on nav "Locations [GEOGRAPHIC_DATA] [GEOGRAPHIC_DATA] [GEOGRAPHIC_DATA] [GEOGRAPHIC_DAT…" at bounding box center [488, 27] width 976 height 54
